Goal: Transaction & Acquisition: Book appointment/travel/reservation

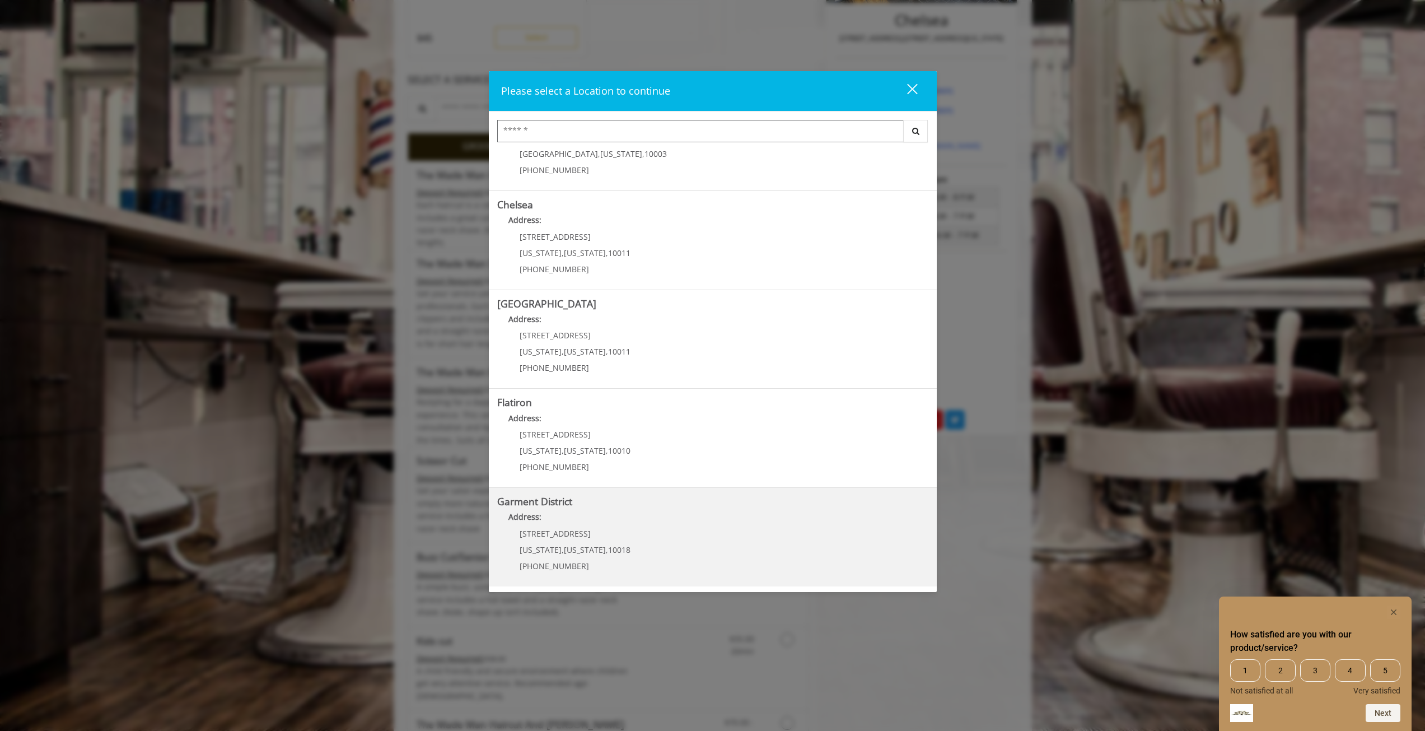
scroll to position [280, 0]
click at [561, 505] on b "Garment District" at bounding box center [534, 500] width 75 height 13
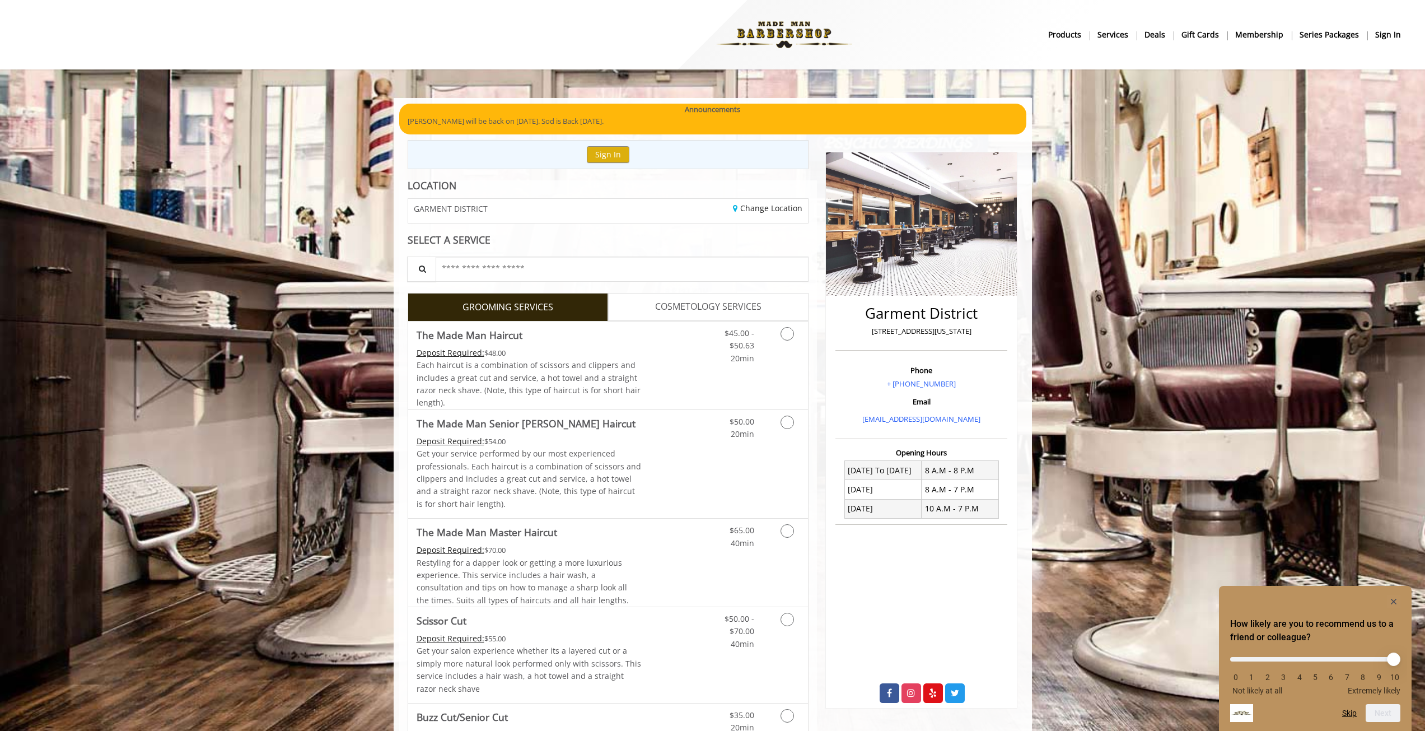
click at [1393, 33] on b "sign in" at bounding box center [1388, 35] width 26 height 12
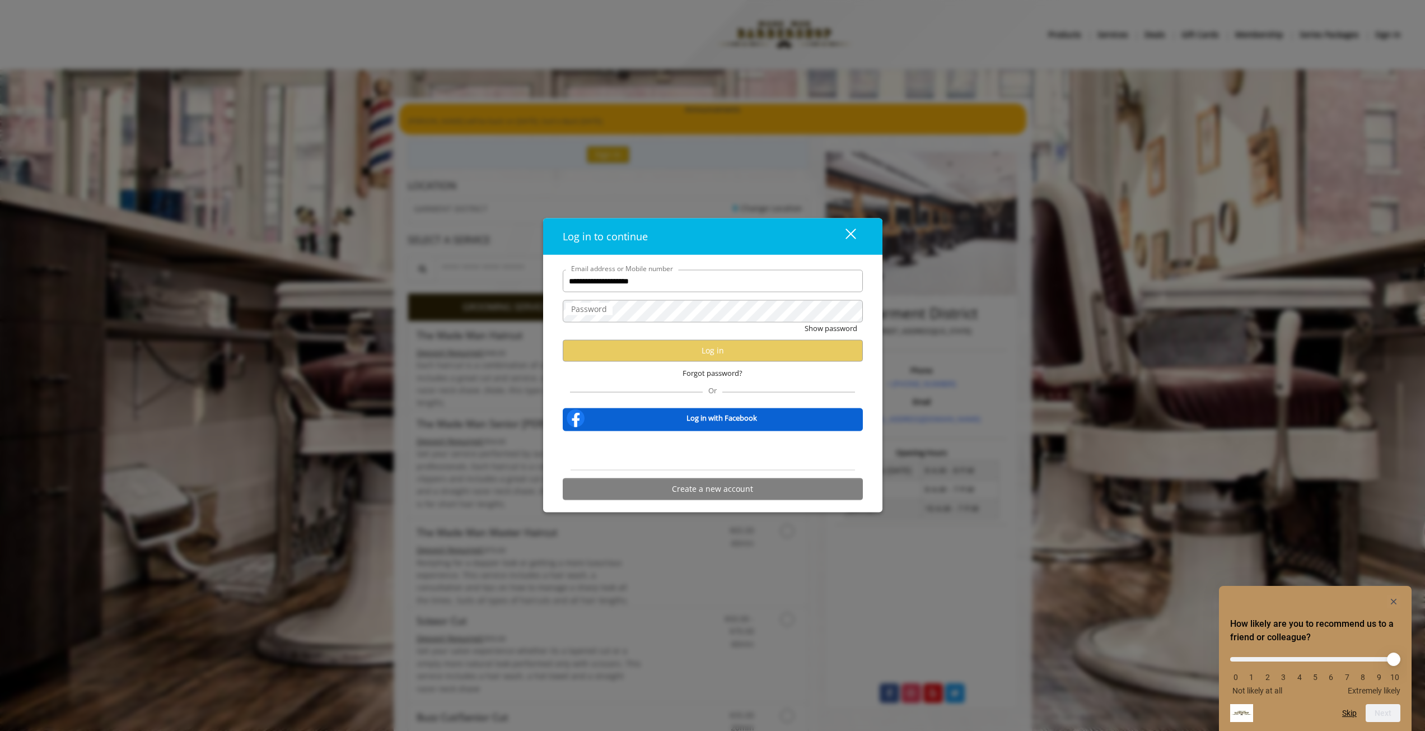
type input "**********"
click at [726, 359] on button "Log in" at bounding box center [713, 350] width 300 height 22
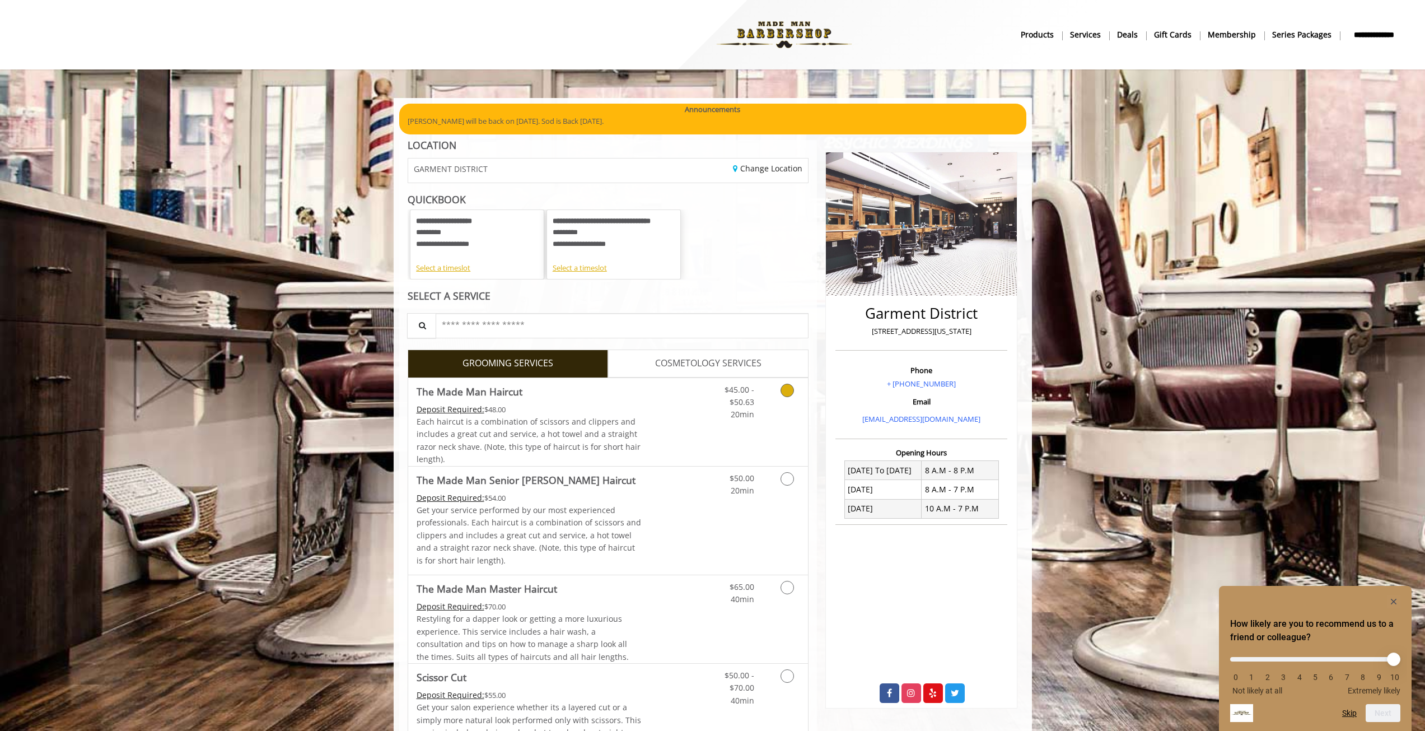
click at [785, 395] on icon "Grooming services" at bounding box center [787, 390] width 13 height 13
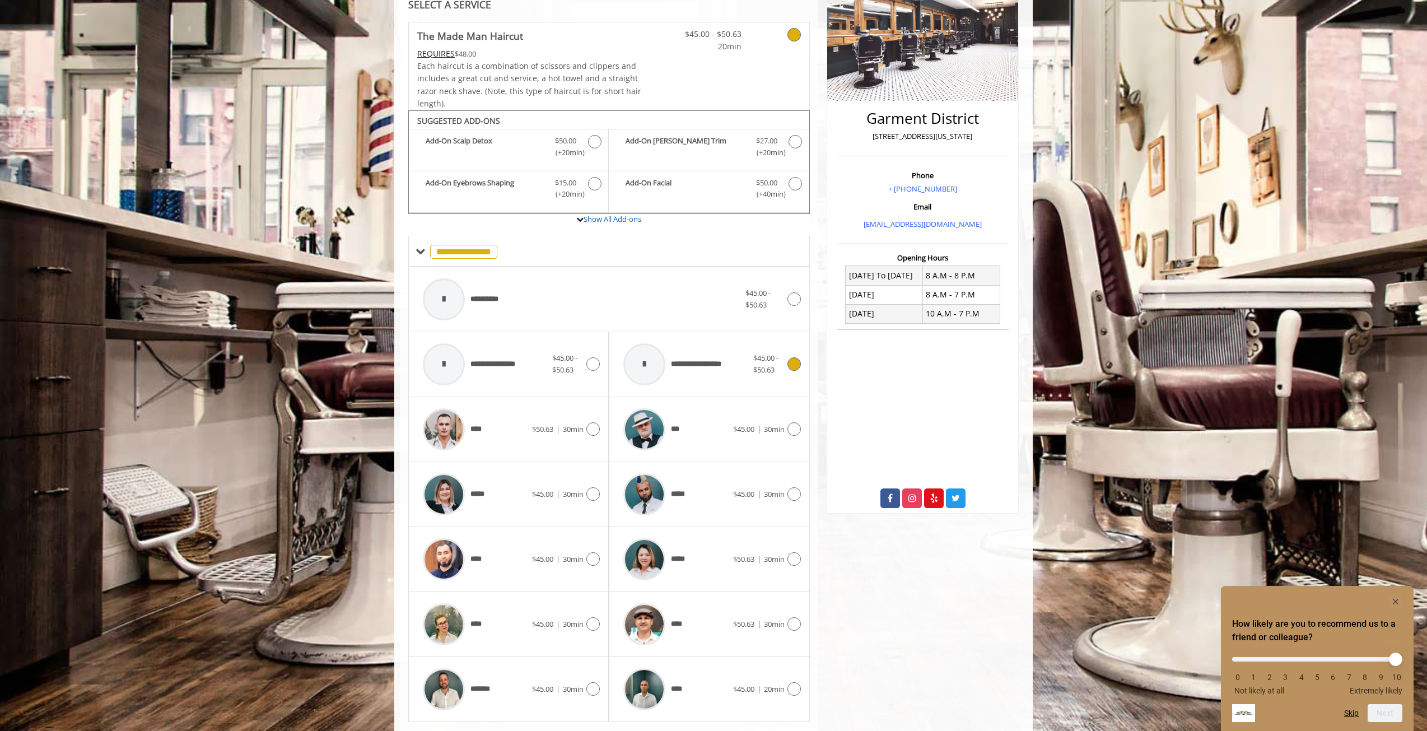
scroll to position [225, 0]
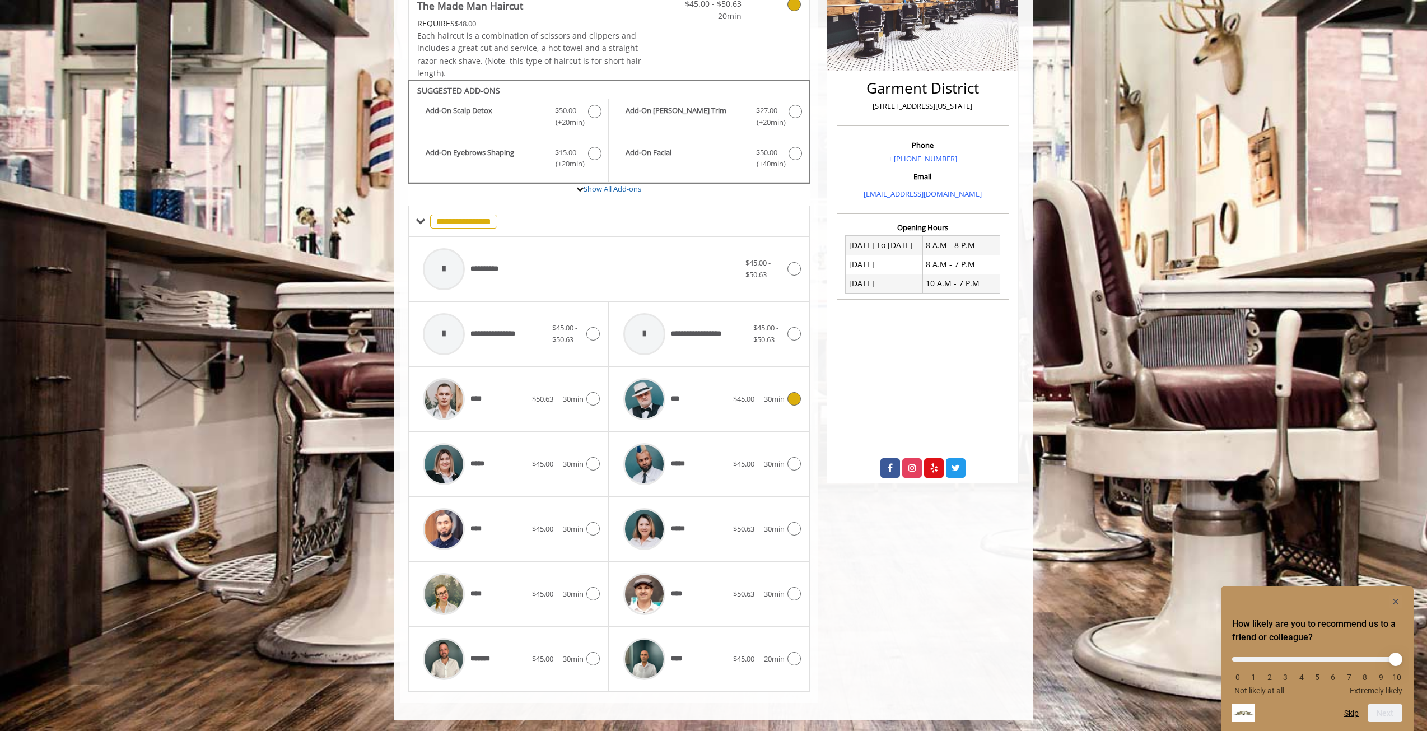
click at [764, 397] on span "30min" at bounding box center [774, 399] width 21 height 10
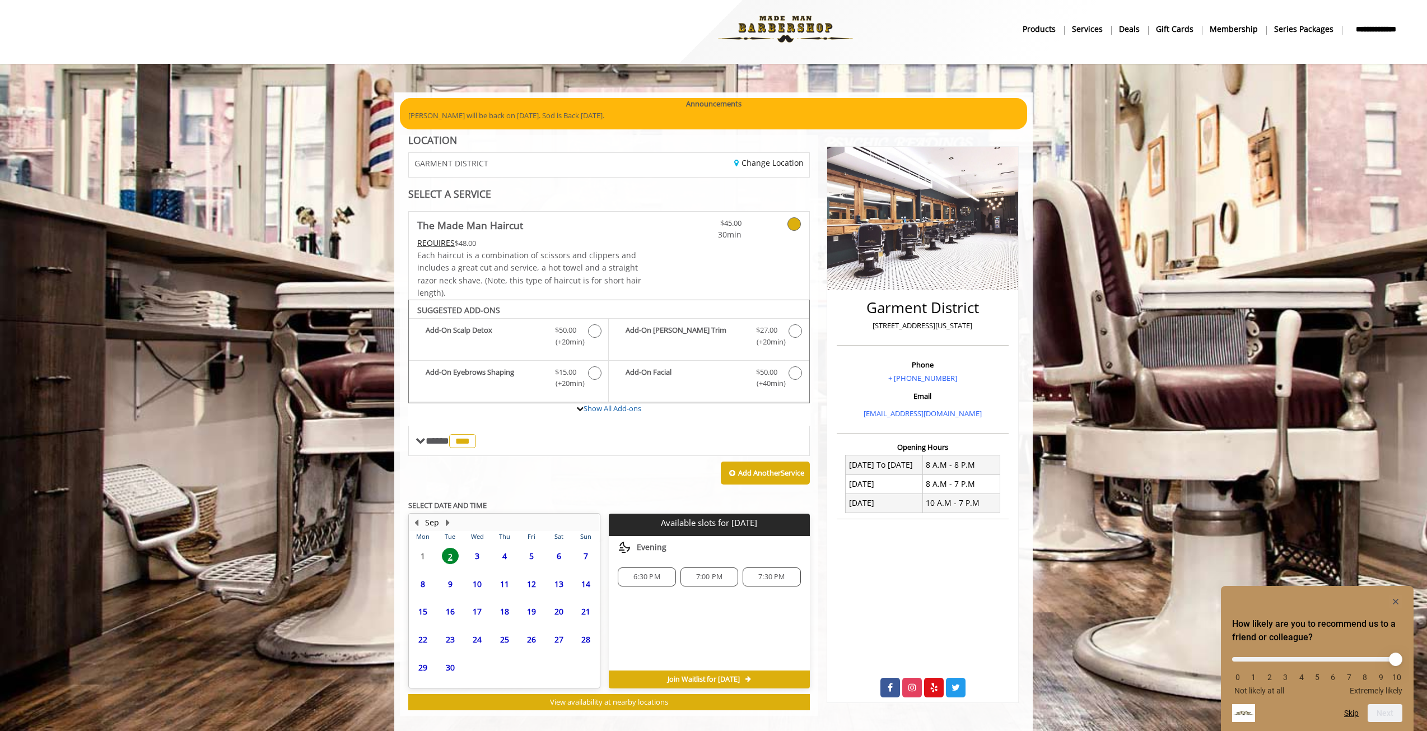
scroll to position [18, 0]
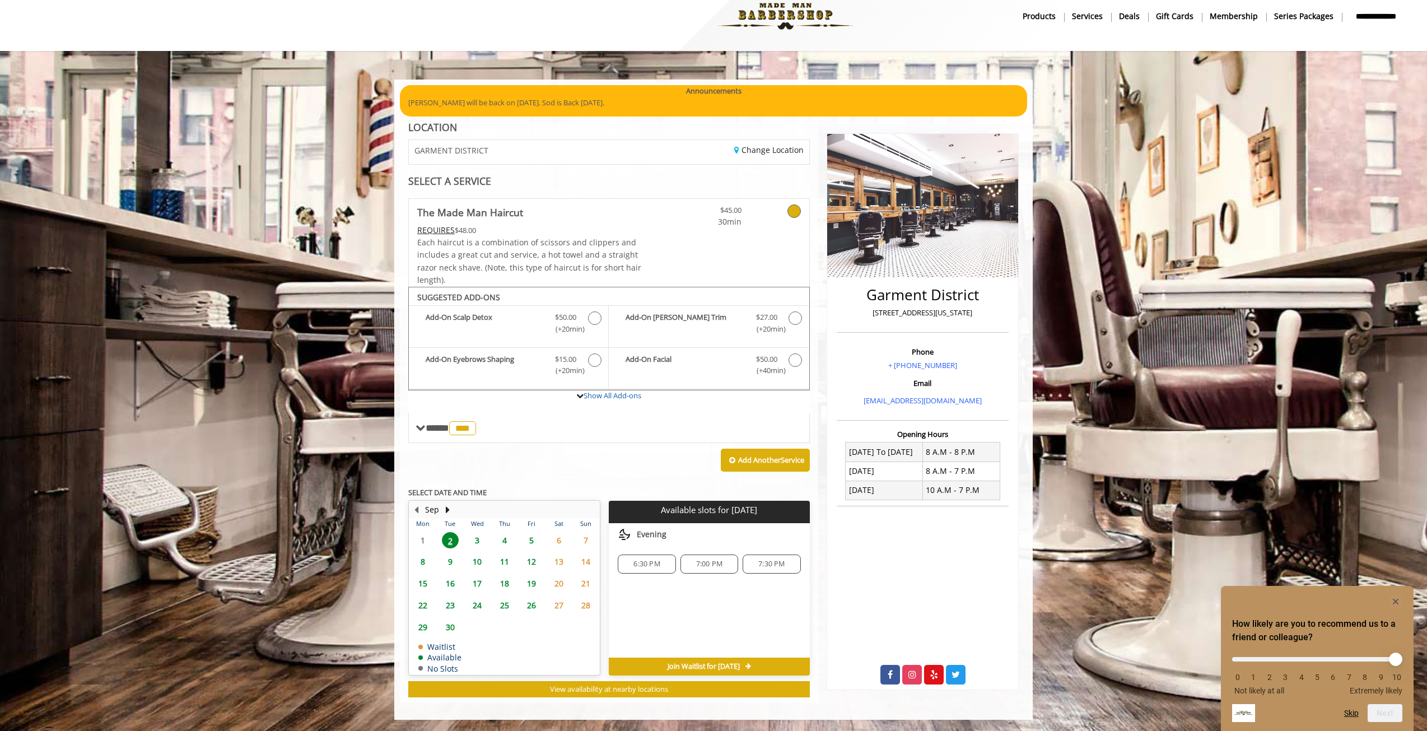
click at [671, 566] on div "6:30 PM" at bounding box center [647, 563] width 58 height 19
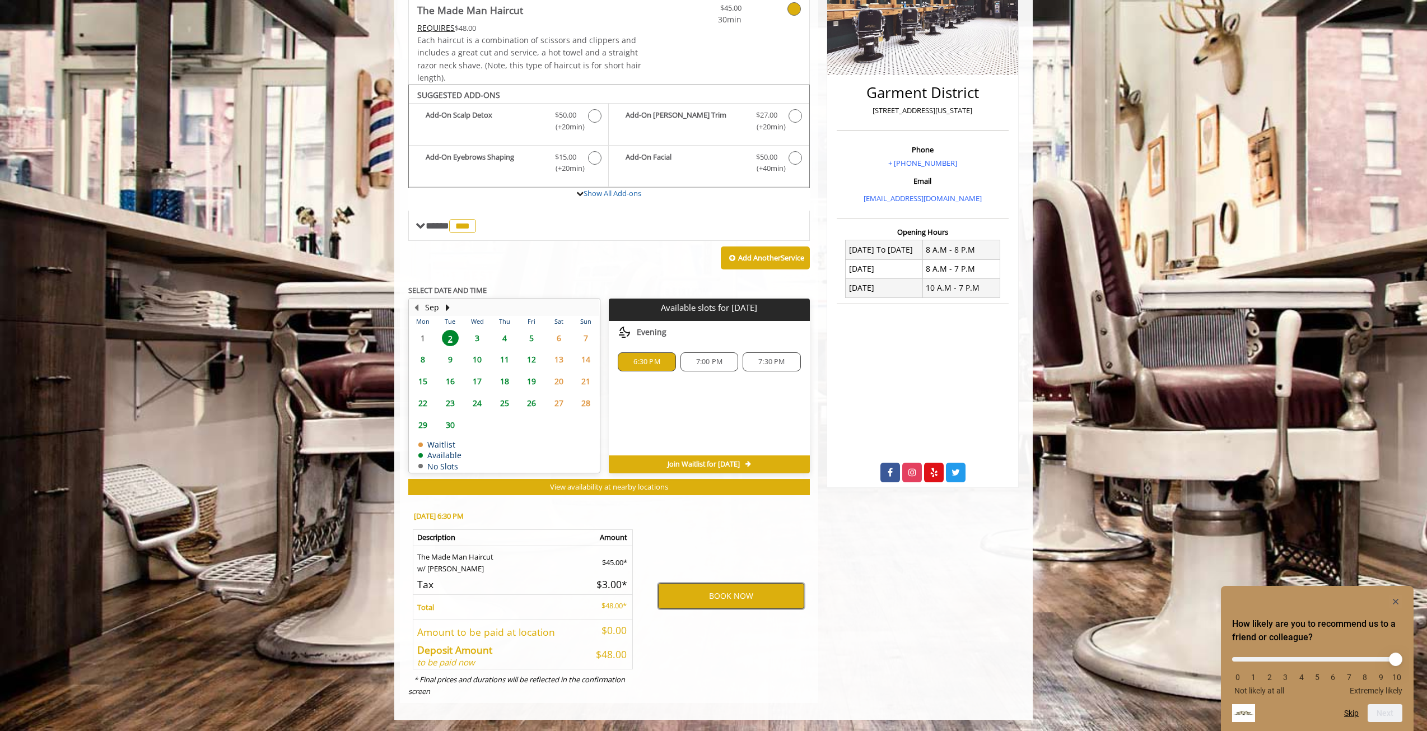
click at [774, 590] on button "BOOK NOW" at bounding box center [731, 596] width 146 height 26
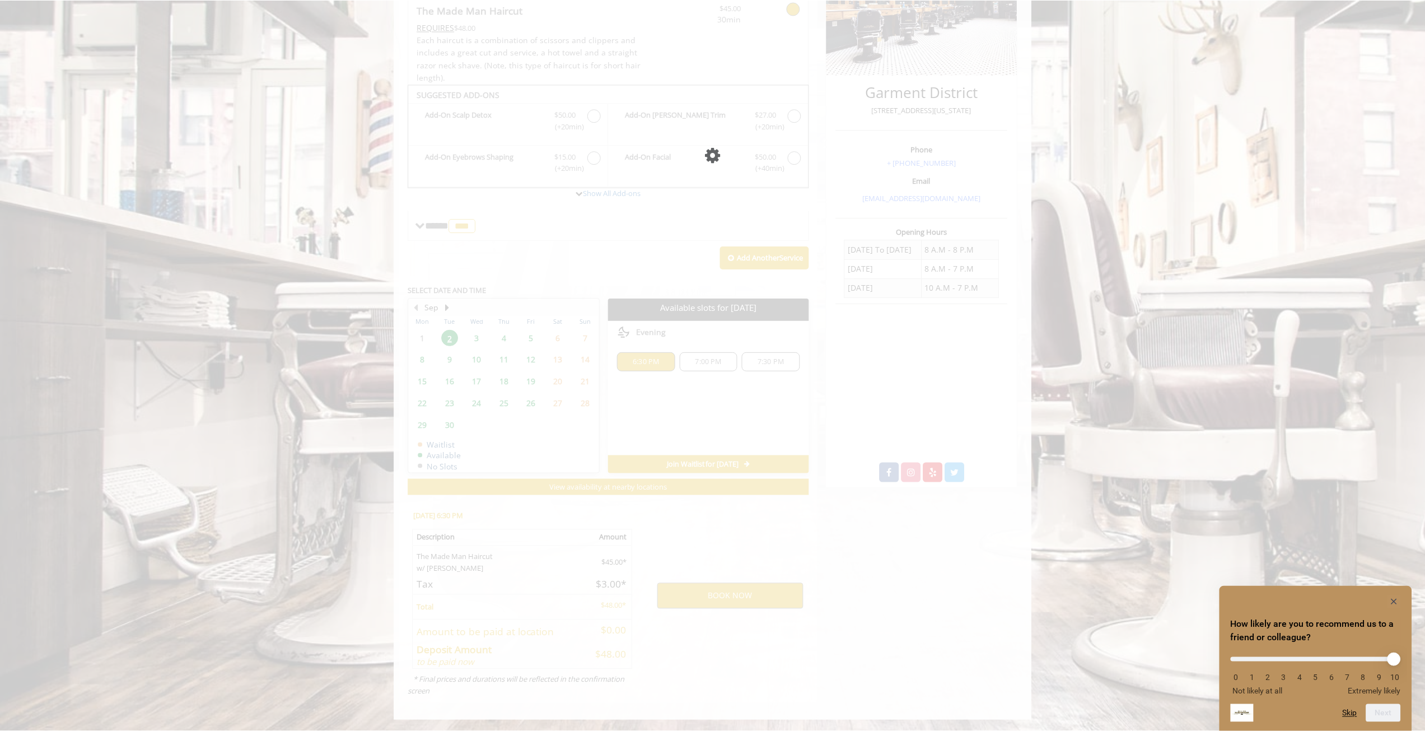
scroll to position [0, 0]
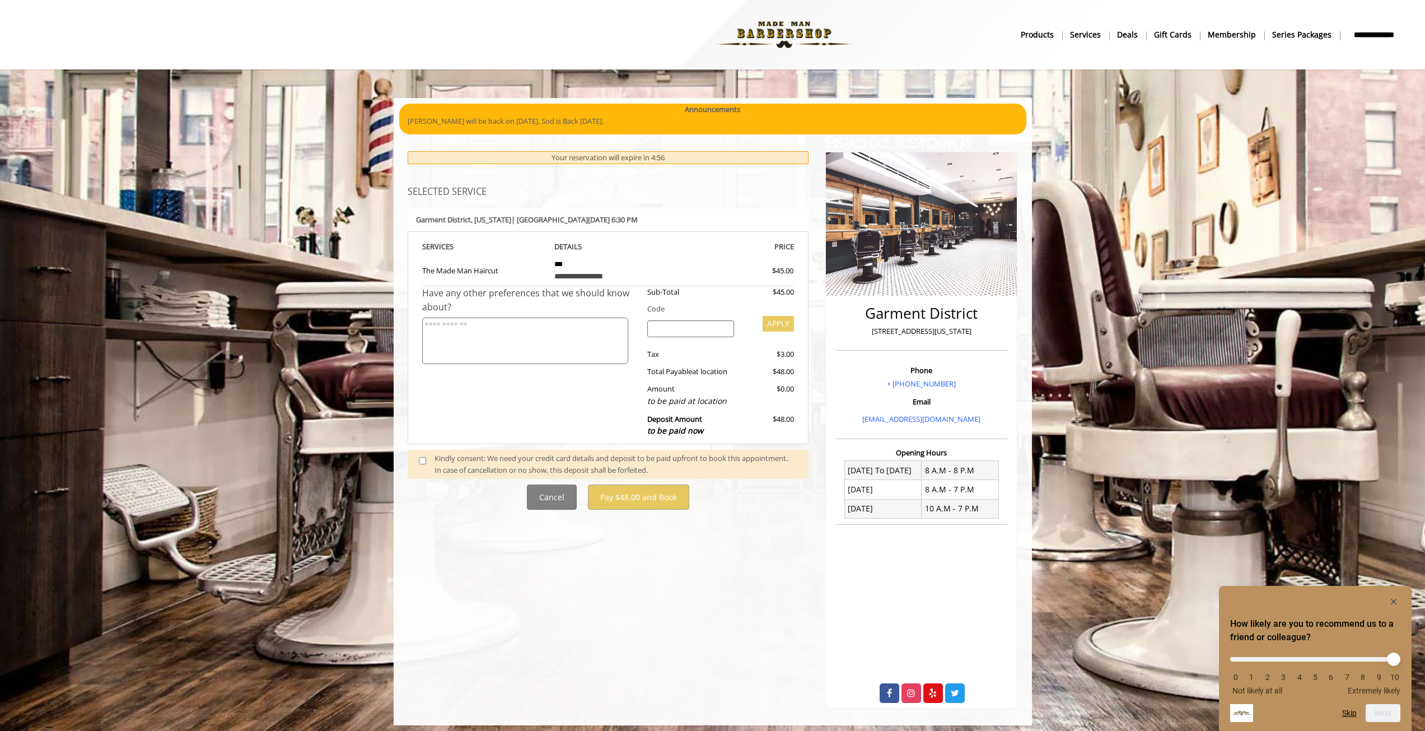
click at [433, 464] on span at bounding box center [426, 464] width 33 height 24
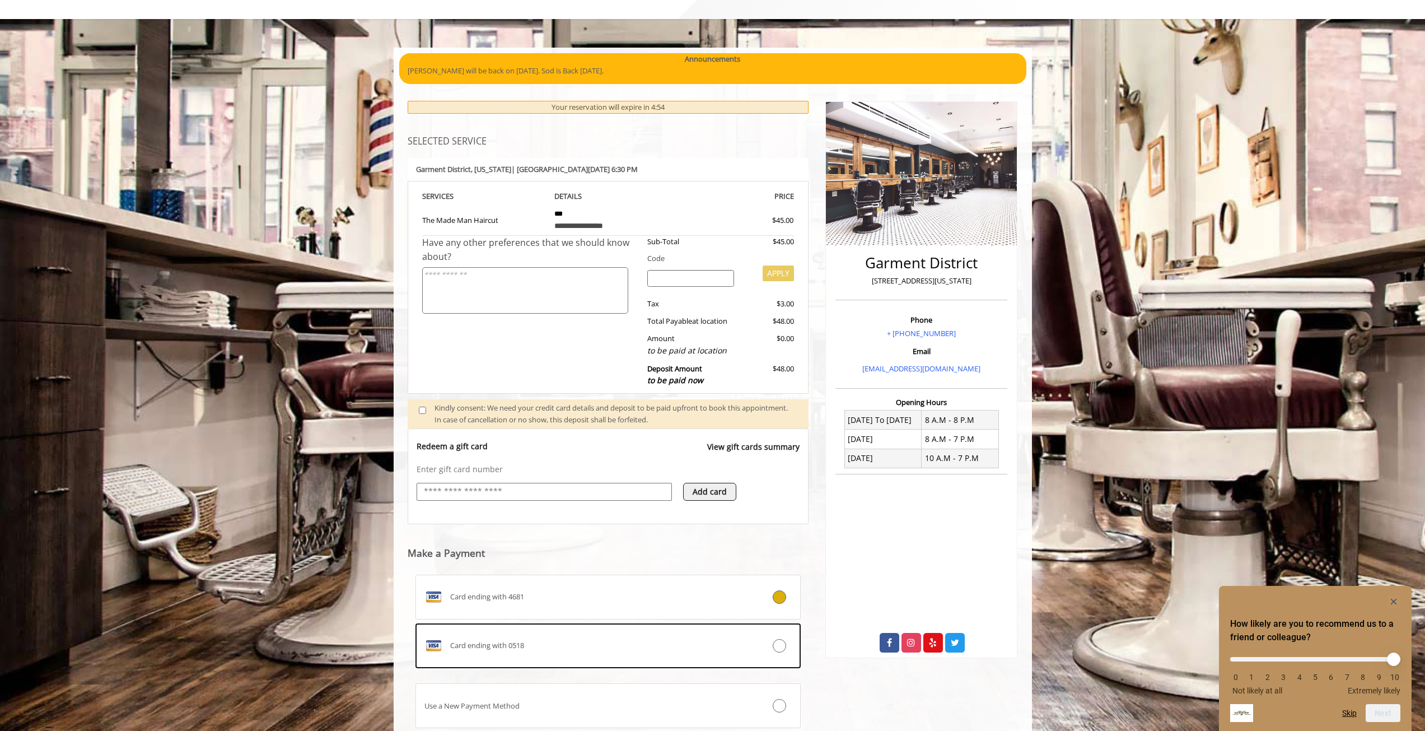
scroll to position [129, 0]
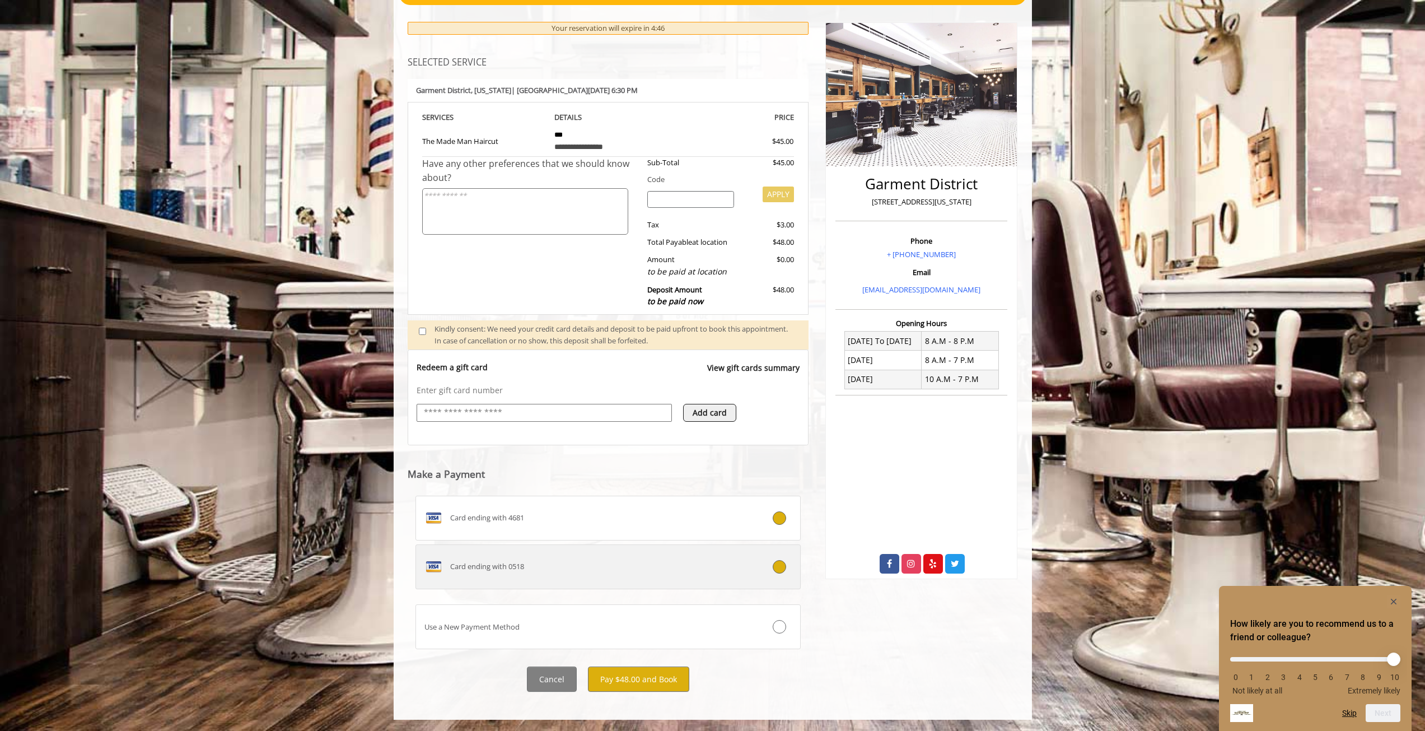
click at [572, 571] on div "Card ending with 0518" at bounding box center [576, 567] width 320 height 18
click at [650, 678] on button "Pay $48.00 and Book" at bounding box center [638, 678] width 101 height 25
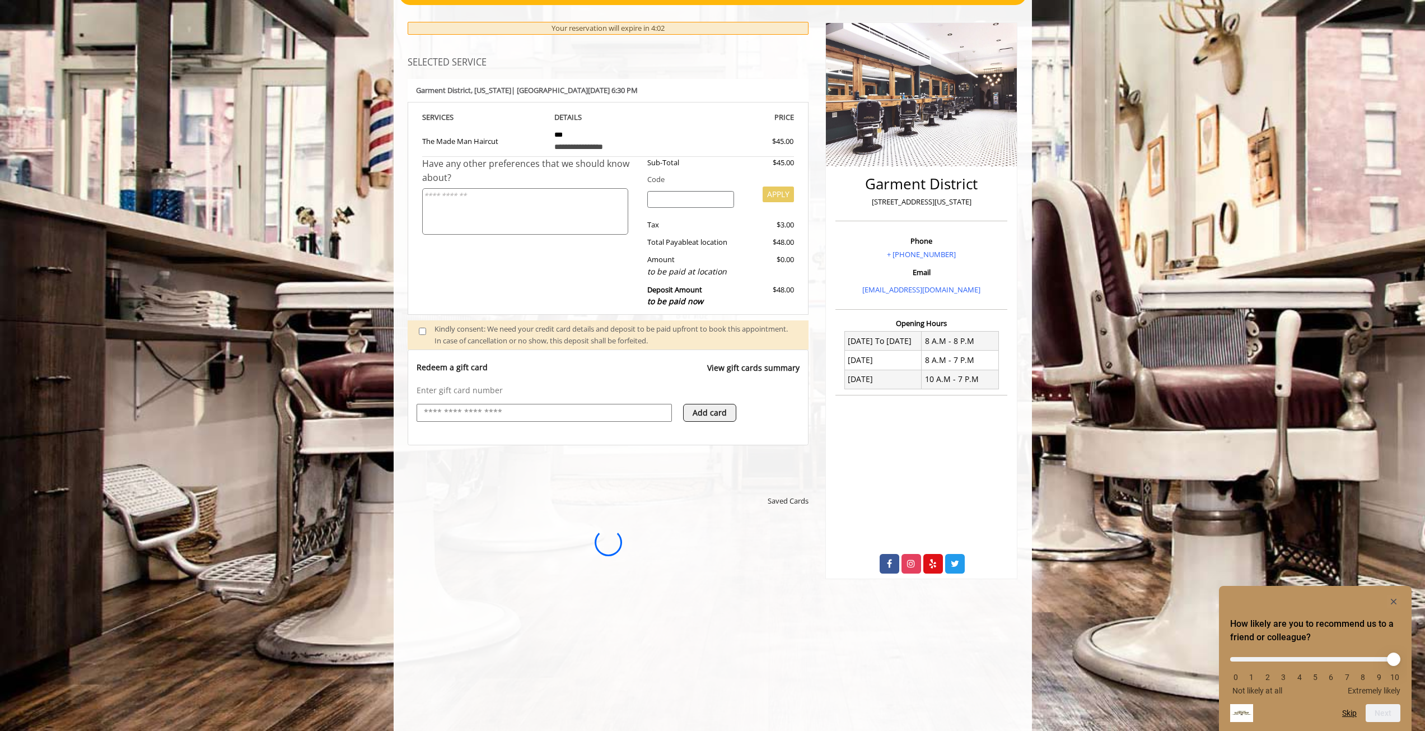
scroll to position [0, 0]
